Goal: Entertainment & Leisure: Consume media (video, audio)

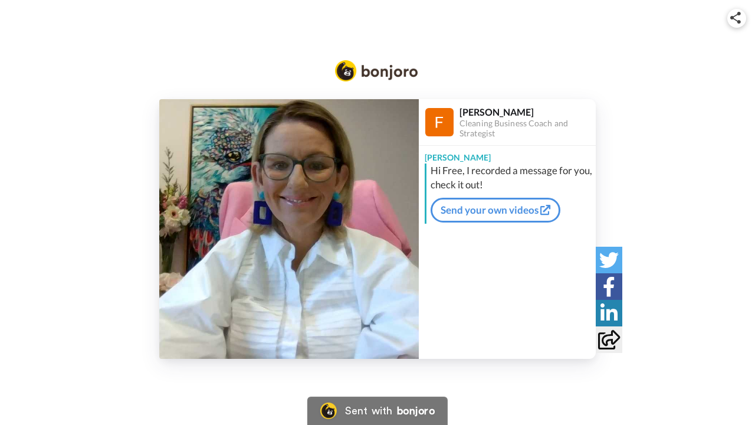
click at [283, 241] on img at bounding box center [289, 229] width 260 height 260
click at [293, 228] on icon "Play/Pause" at bounding box center [289, 229] width 31 height 56
click at [295, 244] on img at bounding box center [289, 229] width 260 height 260
click at [283, 245] on icon "Play/Pause" at bounding box center [289, 229] width 31 height 56
click at [266, 234] on img at bounding box center [289, 229] width 260 height 260
